Goal: Task Accomplishment & Management: Use online tool/utility

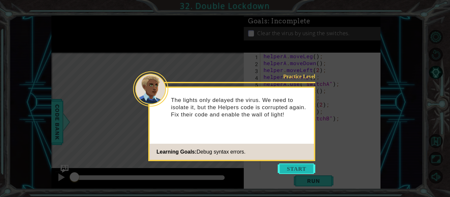
click at [297, 170] on button "Start" at bounding box center [297, 169] width 38 height 11
